Goal: Find specific page/section: Find specific page/section

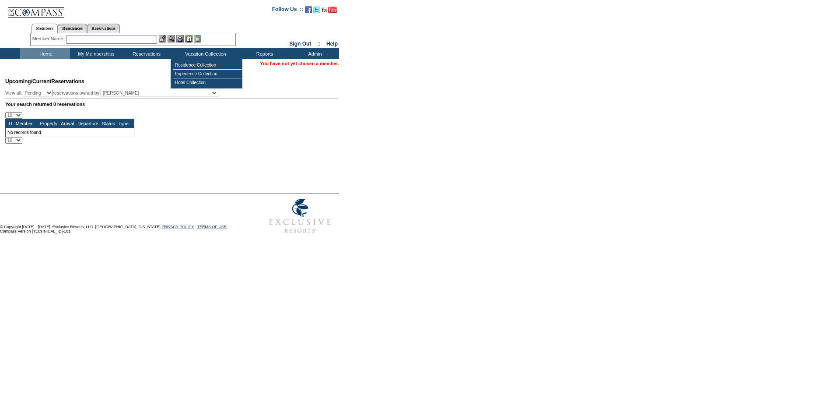
click at [536, 160] on form "Follow Us ::" at bounding box center [420, 119] width 840 height 238
click at [426, 234] on form "Follow Us ::" at bounding box center [420, 119] width 840 height 238
click at [190, 61] on td "Residence Collection" at bounding box center [207, 65] width 69 height 9
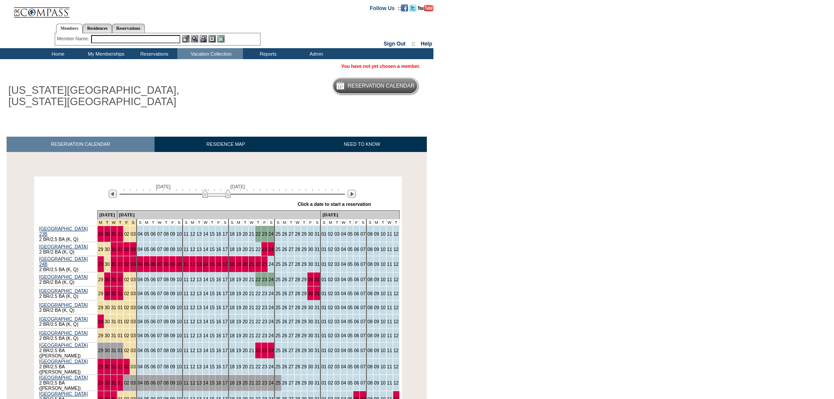
scroll to position [129, 0]
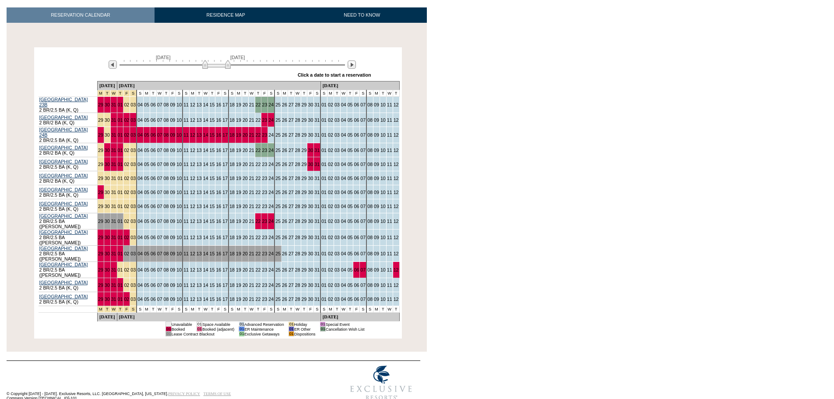
click at [586, 170] on body "Follow Us ::" at bounding box center [417, 70] width 834 height 399
click at [110, 67] on img at bounding box center [113, 64] width 8 height 8
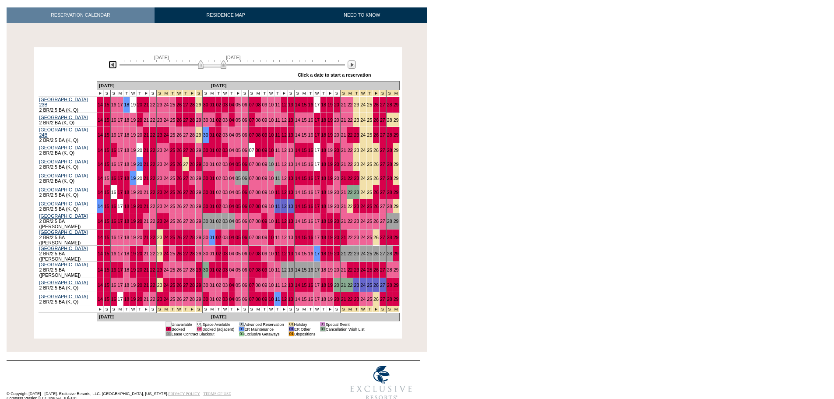
click at [211, 65] on img at bounding box center [212, 64] width 28 height 9
